Goal: Task Accomplishment & Management: Manage account settings

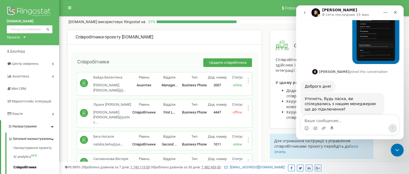
scroll to position [249, 0]
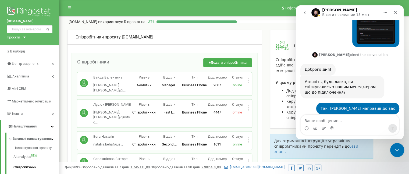
drag, startPoint x: 397, startPoint y: 153, endPoint x: 731, endPoint y: 279, distance: 356.0
click at [398, 154] on div "Закрыть службу сообщений Intercom" at bounding box center [396, 149] width 13 height 13
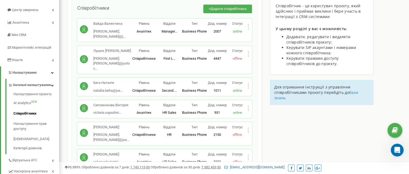
scroll to position [249, 0]
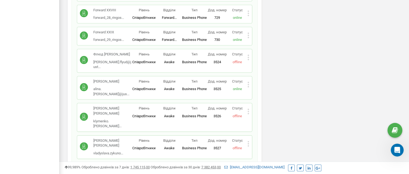
drag, startPoint x: 265, startPoint y: 47, endPoint x: 269, endPoint y: 128, distance: 81.6
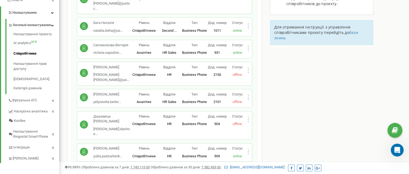
scroll to position [0, 0]
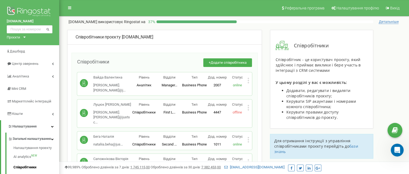
drag, startPoint x: 276, startPoint y: 118, endPoint x: 288, endPoint y: -9, distance: 127.8
click at [236, 59] on button "+ Додати співробітника" at bounding box center [227, 62] width 49 height 9
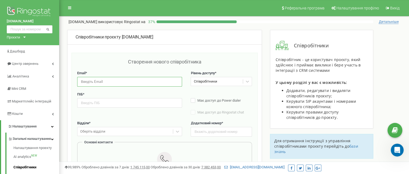
click at [125, 84] on input "email" at bounding box center [129, 81] width 105 height 9
paste input "anastasiya.salmina@justschool.me"
type input "anastasiya.salmina@justschool.me"
click at [206, 133] on input "text" at bounding box center [221, 131] width 61 height 9
paste input "3532"
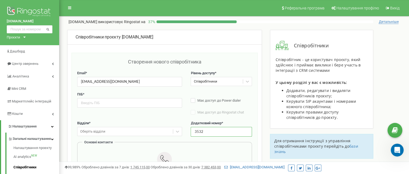
type input "3532"
click at [120, 103] on input "text" at bounding box center [129, 102] width 105 height 9
paste input "Салміна Анастасія"
type input "Салміна Анастасія"
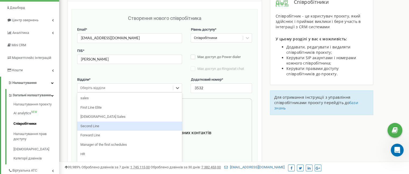
click at [114, 93] on div "option Second Line focused, 4 of 11. 11 results available. Use Up and Down to c…" at bounding box center [129, 87] width 105 height 9
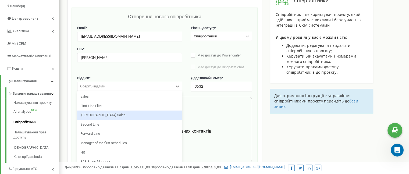
scroll to position [24, 0]
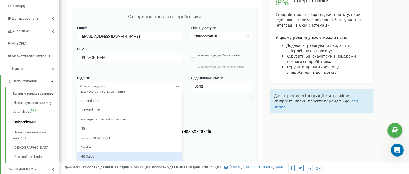
click at [113, 153] on div "HR Sales" at bounding box center [129, 156] width 105 height 9
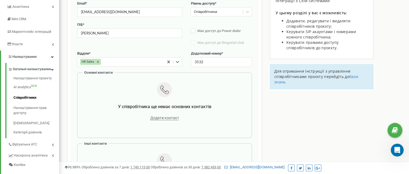
scroll to position [99, 0]
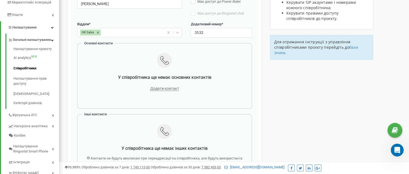
click at [165, 91] on div "Додати контакт" at bounding box center [165, 89] width 158 height 8
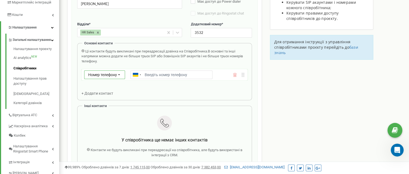
click at [110, 75] on span "Номер телефону" at bounding box center [102, 75] width 29 height 4
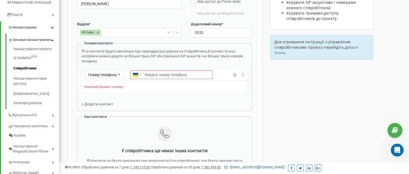
click at [235, 75] on icon at bounding box center [235, 75] width 4 height 4
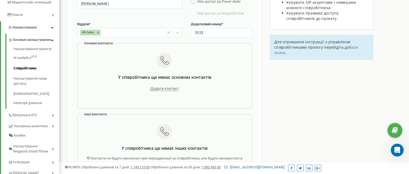
scroll to position [249, 0]
click at [27, 83] on link "Налаштування прав доступу" at bounding box center [36, 80] width 46 height 15
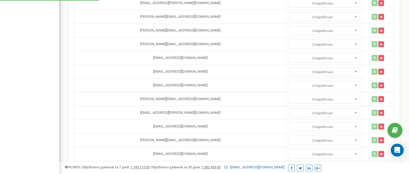
scroll to position [3216, 0]
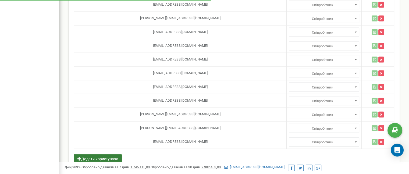
click at [122, 154] on button "Додати користувача" at bounding box center [98, 158] width 48 height 9
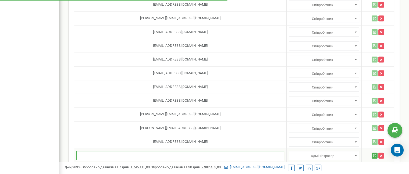
click at [141, 151] on input "text" at bounding box center [180, 155] width 208 height 9
paste input "[EMAIL_ADDRESS][DOMAIN_NAME]"
type input "[EMAIL_ADDRESS][DOMAIN_NAME]"
click at [301, 152] on span "Адміністратор" at bounding box center [324, 156] width 67 height 8
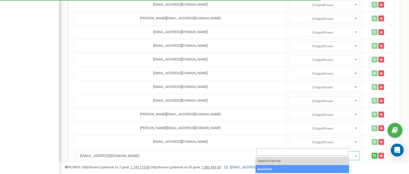
select select "2"
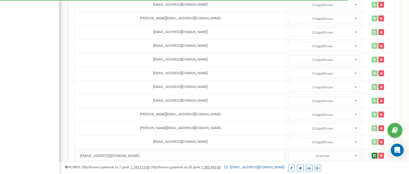
click at [374, 154] on icon "button" at bounding box center [375, 155] width 3 height 3
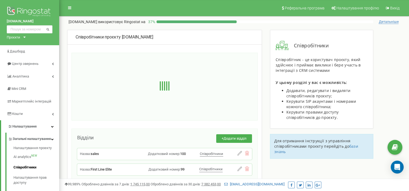
click at [392, 168] on div "Open Intercom Messenger" at bounding box center [397, 167] width 13 height 13
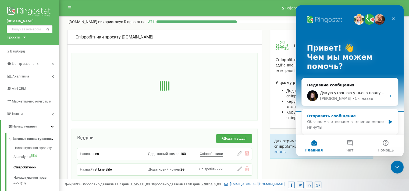
click at [352, 119] on div "Обычно мы отвечаем в течение менее минуты" at bounding box center [346, 124] width 79 height 11
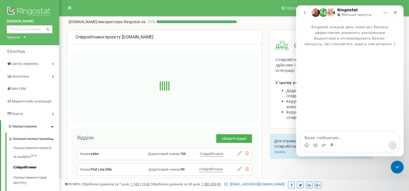
click at [306, 15] on button "go back" at bounding box center [305, 13] width 10 height 10
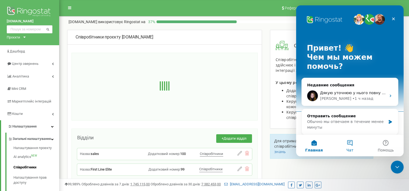
click at [351, 143] on button "Чат" at bounding box center [350, 146] width 36 height 22
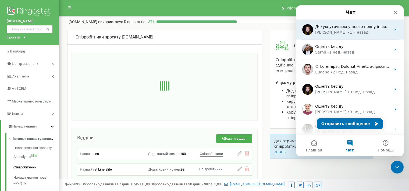
click at [348, 32] on div "• 1 ч назад" at bounding box center [358, 33] width 21 height 6
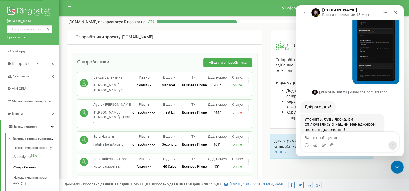
scroll to position [233, 0]
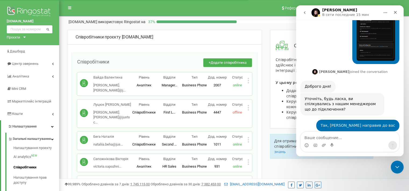
click at [346, 138] on textarea "Ваше сообщение..." at bounding box center [350, 136] width 98 height 9
type textarea "вдалось уточнити?😅"
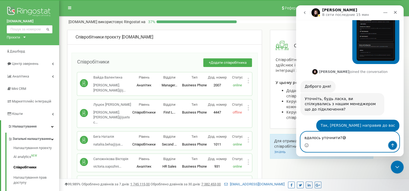
click at [389, 145] on button "Отправить сообщение…" at bounding box center [393, 145] width 9 height 9
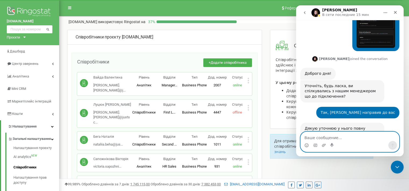
scroll to position [249, 0]
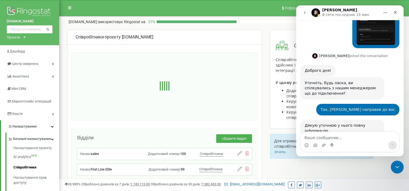
scroll to position [249, 0]
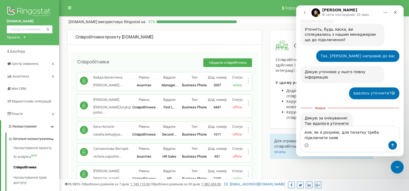
scroll to position [307, 0]
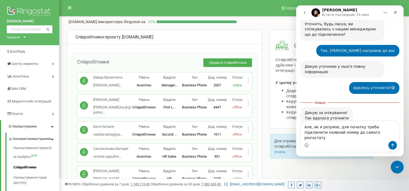
type textarea "Але, як я розумію, для початку треба підключити наявний номер до самого рінгост…"
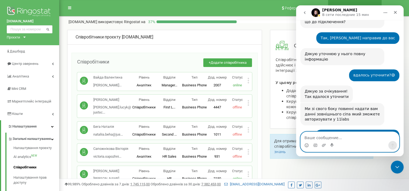
scroll to position [341, 0]
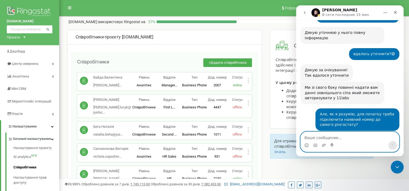
click at [322, 136] on textarea "Ваше сообщение..." at bounding box center [350, 136] width 98 height 9
paste textarea "380737685455"
type textarea "Тоді ось номер: 380737685455"
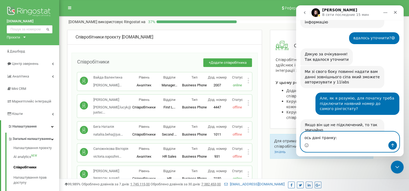
scroll to position [362, 0]
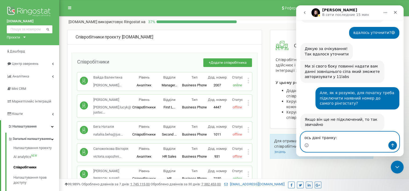
paste textarea "Пароль: •••••••• Безпека: TLS/RTP Тип підключення МО: Авторизація за IP адресою…"
type textarea "ось дані транку: Пароль: •••••••• Безпека: TLS/RTP Тип підключення МО: Авториза…"
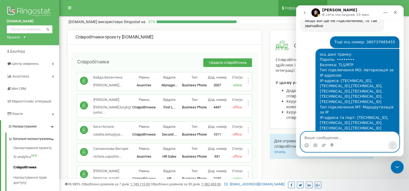
scroll to position [464, 0]
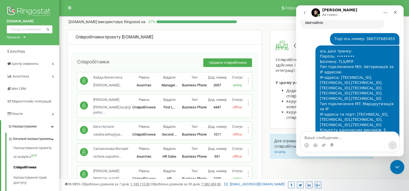
click at [399, 163] on icon "Закрыть службу сообщений Intercom" at bounding box center [396, 166] width 6 height 6
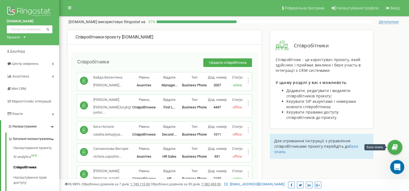
click at [399, 165] on icon "Открыть службу сообщений Intercom" at bounding box center [396, 166] width 9 height 9
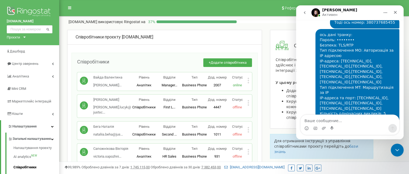
scroll to position [4025, 0]
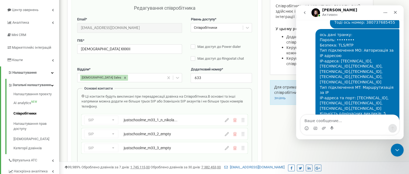
scroll to position [481, 0]
click at [228, 135] on icon at bounding box center [227, 134] width 4 height 4
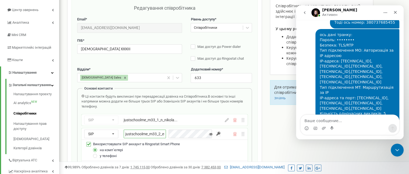
click at [157, 134] on input "justschoolme_m33_2_empty" at bounding box center [145, 134] width 42 height 9
paste input "n_chyzhevska"
type input "justschoolme_m33_2_n_chyzhevska"
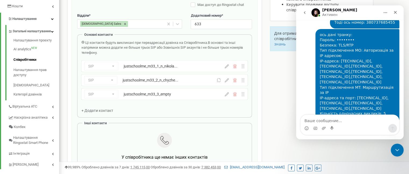
click at [227, 94] on icon at bounding box center [227, 94] width 4 height 4
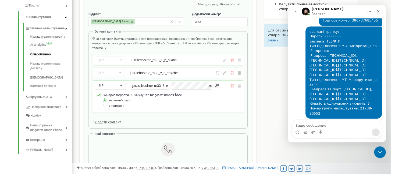
scroll to position [481, 0]
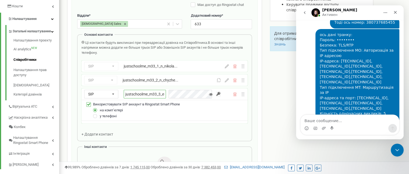
click at [163, 94] on input "justschoolme_m33_3_empty" at bounding box center [145, 94] width 42 height 9
paste input "d_dymich"
type input "justschoolme_m33_3_d_dymich"
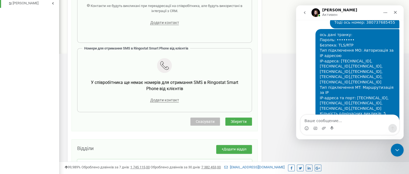
click at [240, 122] on span "Зберегти" at bounding box center [239, 121] width 16 height 4
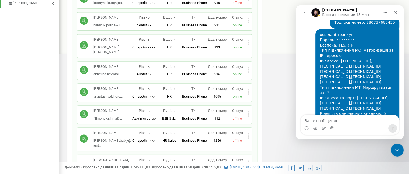
scroll to position [4025, 0]
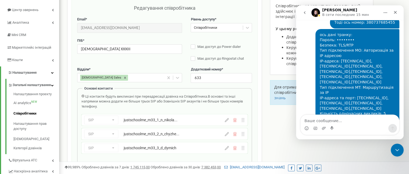
scroll to position [481, 0]
click at [227, 149] on icon at bounding box center [227, 148] width 4 height 4
click at [152, 147] on input "justschoolme_m33_3_d_dymich" at bounding box center [145, 148] width 42 height 9
paste input "empty"
type input "justschoolme_m33_3_empty"
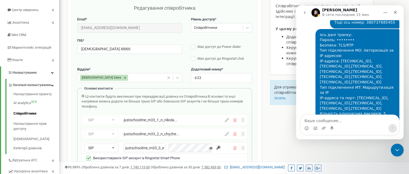
scroll to position [0, 6]
click at [226, 134] on icon at bounding box center [227, 134] width 4 height 4
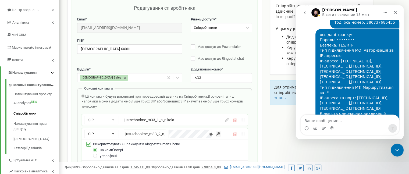
click at [153, 133] on input "justschoolme_m33_2_n_chyzhevska" at bounding box center [145, 134] width 42 height 9
paste input "empty"
type input "justschoolme_m33_2_empty"
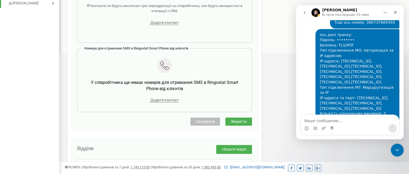
click at [249, 120] on button "Зберегти" at bounding box center [239, 122] width 27 height 8
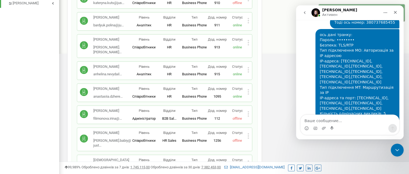
scroll to position [481, 0]
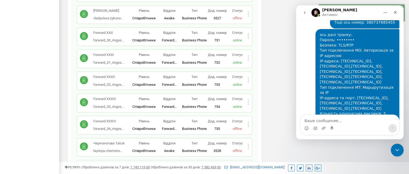
drag, startPoint x: 264, startPoint y: 27, endPoint x: 263, endPoint y: 95, distance: 67.6
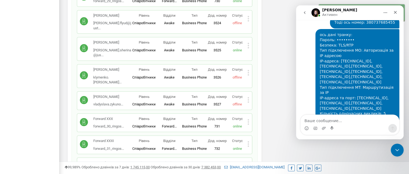
scroll to position [4058, 0]
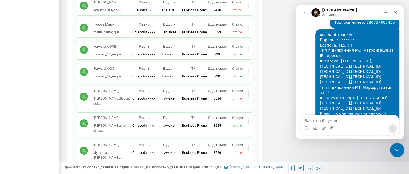
click at [399, 146] on icon "Закрыть службу сообщений Intercom" at bounding box center [396, 149] width 6 height 6
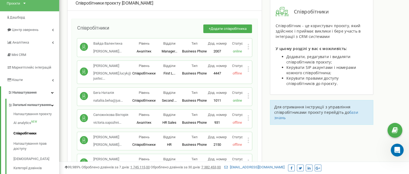
scroll to position [0, 0]
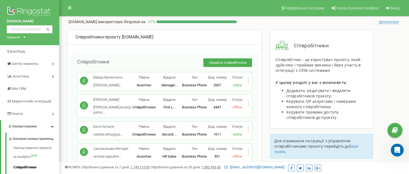
drag, startPoint x: 284, startPoint y: 110, endPoint x: 279, endPoint y: 9, distance: 101.0
drag, startPoint x: 281, startPoint y: 81, endPoint x: 280, endPoint y: 26, distance: 55.7
click at [215, 60] on button "+ Додати співробітника" at bounding box center [227, 62] width 49 height 9
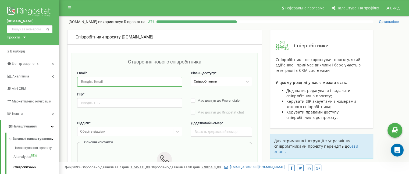
click at [102, 83] on input "email" at bounding box center [129, 81] width 105 height 9
paste input "[PERSON_NAME][EMAIL_ADDRESS][DOMAIN_NAME]"
type input "[PERSON_NAME][EMAIL_ADDRESS][DOMAIN_NAME]"
click at [204, 129] on input "text" at bounding box center [221, 131] width 61 height 9
paste input "3532"
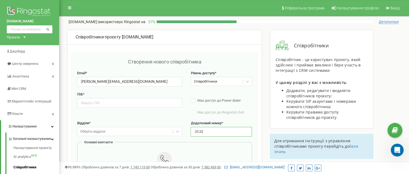
type input "3532"
click at [113, 105] on input "text" at bounding box center [129, 102] width 105 height 9
paste input "Чижевська Надія"
type input "Чижевська Надія"
click at [117, 125] on label "Відділи *" at bounding box center [129, 123] width 105 height 5
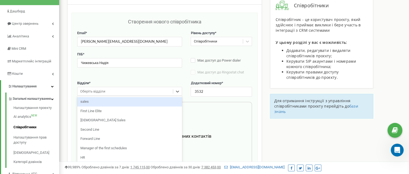
click at [114, 96] on div "option sales focused, 1 of 11. 11 results available. Use Up and Down to choose …" at bounding box center [129, 91] width 105 height 9
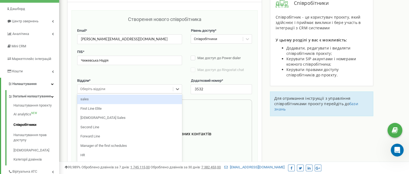
scroll to position [45, 0]
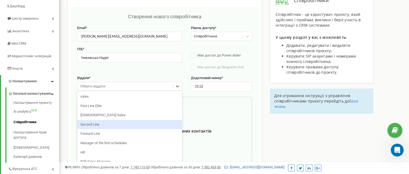
click at [114, 121] on div "Second Line" at bounding box center [129, 124] width 105 height 9
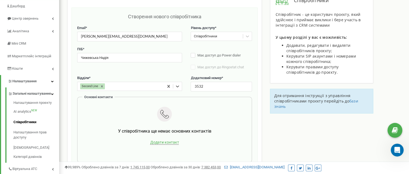
click at [154, 141] on span "Додати контакт" at bounding box center [164, 142] width 29 height 5
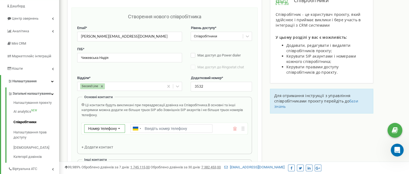
click at [114, 128] on div "Номер телефону Номер телефону SIP Зовнішній SIP" at bounding box center [104, 128] width 41 height 9
click at [113, 146] on div "SIP" at bounding box center [105, 144] width 40 height 8
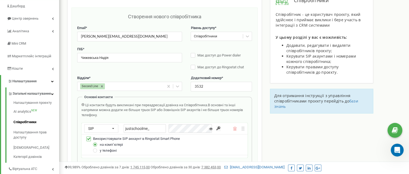
drag, startPoint x: 158, startPoint y: 131, endPoint x: 92, endPoint y: 123, distance: 65.9
click at [92, 123] on div "SIP Номер телефону SIP Зовнішній SIP justschoolme_" at bounding box center [165, 128] width 166 height 11
paste input "n_chyzhevska"
type input "justschoolme_n_chyzhevska"
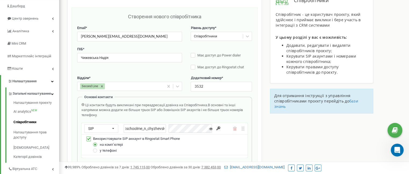
scroll to position [0, 0]
click at [219, 127] on input "button" at bounding box center [218, 128] width 5 height 5
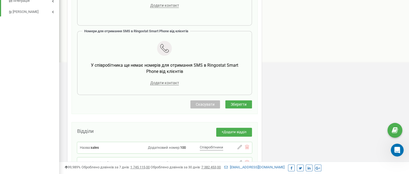
click at [245, 104] on span "Зберегти" at bounding box center [239, 104] width 16 height 4
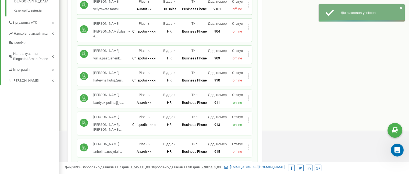
scroll to position [260, 0]
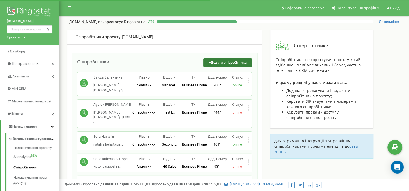
click at [221, 62] on span "Додати співробітника" at bounding box center [229, 63] width 36 height 4
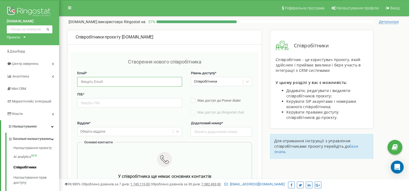
click at [102, 82] on input "email" at bounding box center [129, 81] width 105 height 9
paste input "[PERSON_NAME][EMAIL_ADDRESS][DOMAIN_NAME]"
type input "[PERSON_NAME][EMAIL_ADDRESS][DOMAIN_NAME]"
click at [209, 132] on input "text" at bounding box center [221, 131] width 61 height 9
paste input "3533"
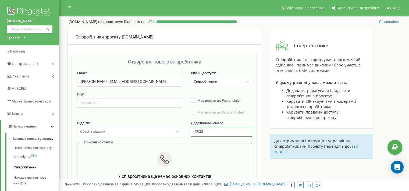
type input "3533"
click at [111, 104] on input "text" at bounding box center [129, 102] width 105 height 9
paste input "[PERSON_NAME]"
type input "[PERSON_NAME]"
click at [110, 133] on div "Оберіть відділи" at bounding box center [129, 131] width 105 height 9
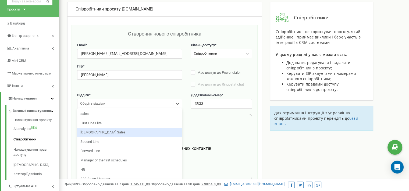
scroll to position [28, 0]
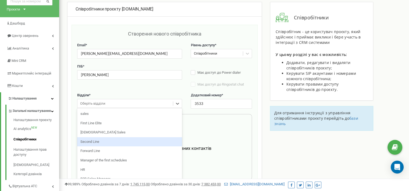
click at [102, 143] on div "Second Line" at bounding box center [129, 141] width 105 height 9
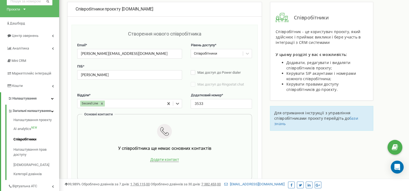
click at [159, 160] on span "Додати контакт" at bounding box center [164, 159] width 29 height 5
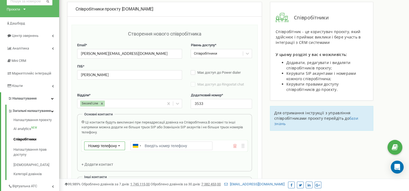
click at [101, 147] on span "Номер телефону" at bounding box center [102, 146] width 29 height 4
click at [96, 163] on div "SIP" at bounding box center [105, 162] width 40 height 8
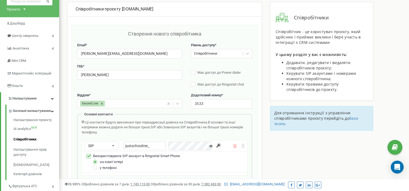
drag, startPoint x: 131, startPoint y: 143, endPoint x: 109, endPoint y: 140, distance: 21.5
click at [108, 140] on div "SIP Номер телефону SIP Зовнішній SIP justschoolme_" at bounding box center [165, 145] width 166 height 11
paste input "d_dymich"
type input "justschoolme_d_dymich"
click at [219, 145] on input "button" at bounding box center [218, 145] width 5 height 5
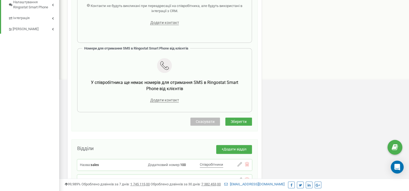
click at [246, 122] on span "Зберегти" at bounding box center [239, 121] width 16 height 4
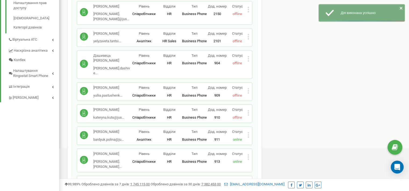
scroll to position [243, 0]
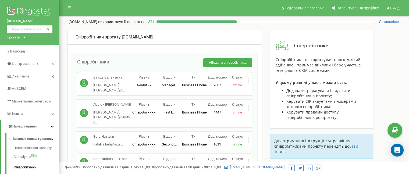
scroll to position [1147, 0]
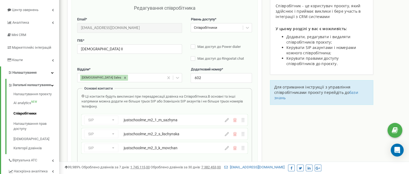
scroll to position [108, 0]
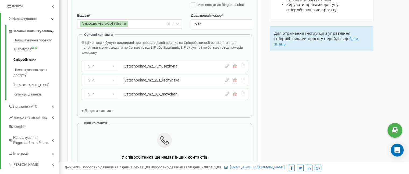
click at [226, 97] on div "SIP Номер телефону SIP Зовнішній SIP justschoolme_m2_3_k_movchan" at bounding box center [165, 94] width 166 height 11
click at [227, 96] on icon at bounding box center [227, 94] width 4 height 4
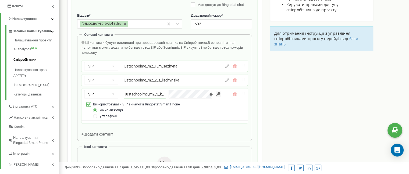
click at [142, 97] on input "justschoolme_m2_3_k_movchan" at bounding box center [145, 94] width 42 height 9
paste input "empty"
type input "justschoolme_m2_3_empty"
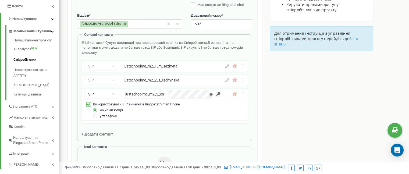
drag, startPoint x: 302, startPoint y: 126, endPoint x: 302, endPoint y: 122, distance: 4.0
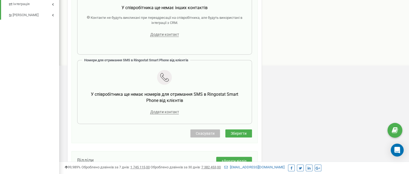
scroll to position [269, 0]
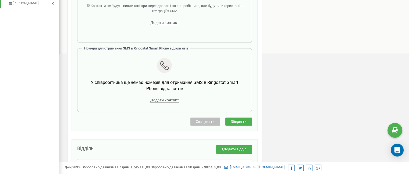
click at [242, 121] on span "Зберегти" at bounding box center [239, 121] width 16 height 4
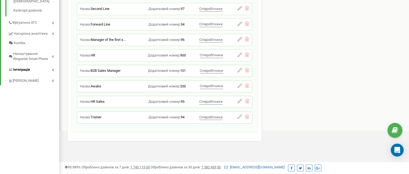
scroll to position [138, 0]
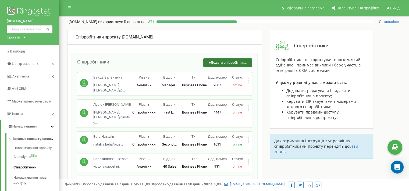
click at [219, 63] on span "Додати співробітника" at bounding box center [229, 63] width 36 height 4
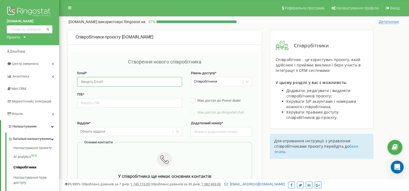
click at [100, 85] on input "email" at bounding box center [129, 81] width 105 height 9
paste input "[PERSON_NAME][EMAIL_ADDRESS][PERSON_NAME][DOMAIN_NAME]"
type input "[PERSON_NAME][EMAIL_ADDRESS][PERSON_NAME][DOMAIN_NAME]"
drag, startPoint x: 99, startPoint y: 82, endPoint x: 204, endPoint y: 129, distance: 115.7
click at [204, 129] on input "text" at bounding box center [221, 131] width 61 height 9
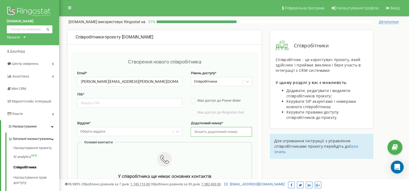
paste input "3534"
type input "3534"
drag, startPoint x: 108, startPoint y: 108, endPoint x: 103, endPoint y: 104, distance: 6.7
click at [108, 108] on div "ПІБ * Має доступ до Power dialer Має доступ до Ringostat chat Стане доступним п…" at bounding box center [164, 106] width 175 height 29
click at [102, 104] on input "text" at bounding box center [129, 102] width 105 height 9
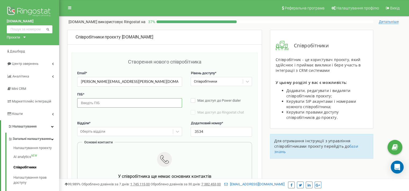
paste input "[PERSON_NAME]"
type input "[PERSON_NAME]"
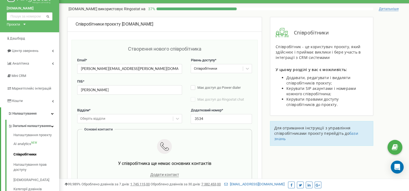
scroll to position [28, 0]
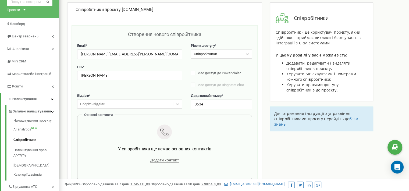
click at [108, 109] on div "Оберіть відділи" at bounding box center [129, 104] width 105 height 9
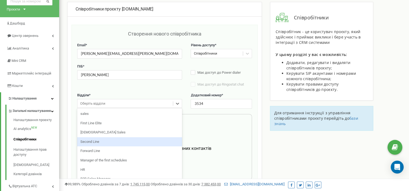
click at [108, 140] on div "Second Line" at bounding box center [129, 141] width 105 height 9
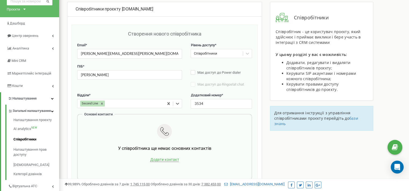
click at [154, 160] on span "Додати контакт" at bounding box center [164, 159] width 29 height 5
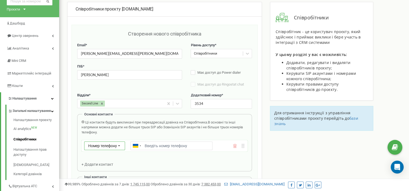
click at [112, 146] on span "Номер телефону" at bounding box center [102, 146] width 29 height 4
click at [109, 163] on div "SIP" at bounding box center [105, 162] width 40 height 8
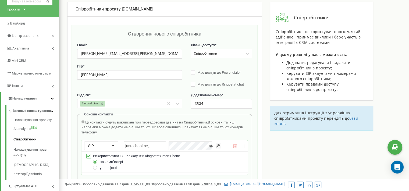
drag, startPoint x: 151, startPoint y: 143, endPoint x: 125, endPoint y: 135, distance: 27.1
click at [112, 135] on div "Ці контакти будуть викликані при переадресації дзвінка на Співробітника. В осно…" at bounding box center [165, 154] width 166 height 69
paste input "k_movchan"
type input "justschoolme_k_movchan"
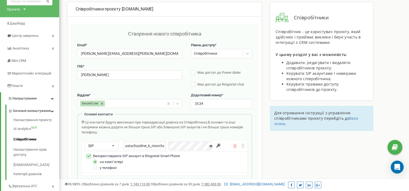
scroll to position [0, 0]
click at [219, 144] on input "button" at bounding box center [218, 145] width 5 height 5
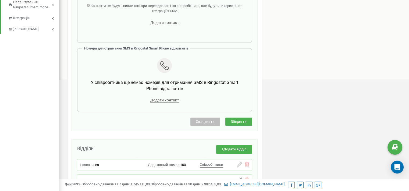
click at [235, 122] on span "Зберегти" at bounding box center [239, 121] width 16 height 4
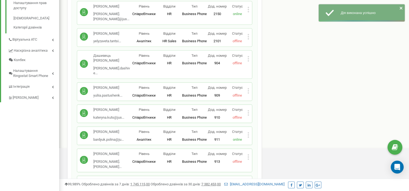
scroll to position [243, 0]
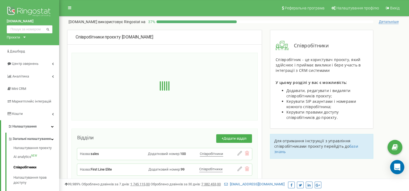
click at [395, 166] on icon "Open Intercom Messenger" at bounding box center [397, 167] width 6 height 7
